Goal: Task Accomplishment & Management: Use online tool/utility

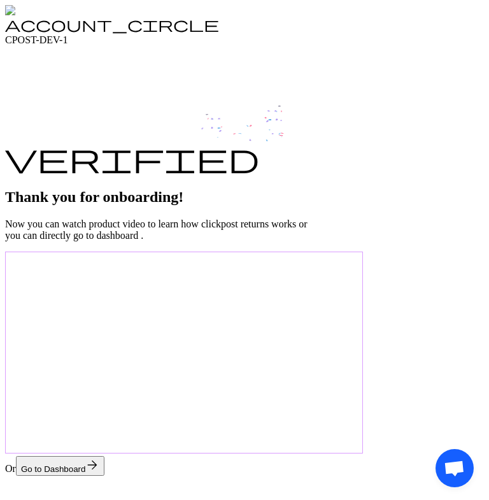
click at [105, 456] on button "Go to Dashboard arrow_forward" at bounding box center [60, 466] width 89 height 20
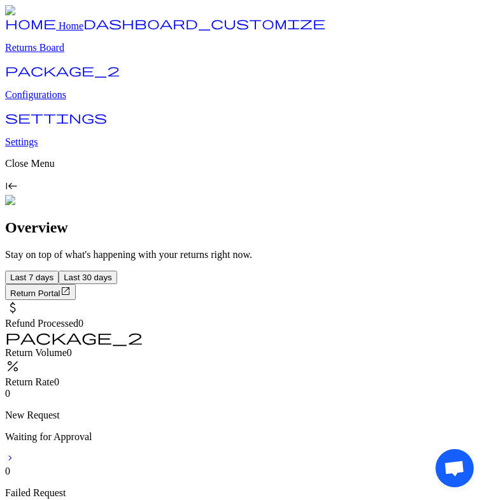
click at [76, 284] on button "Return Portal open_in_new" at bounding box center [40, 292] width 71 height 16
